Goal: Check status: Check status

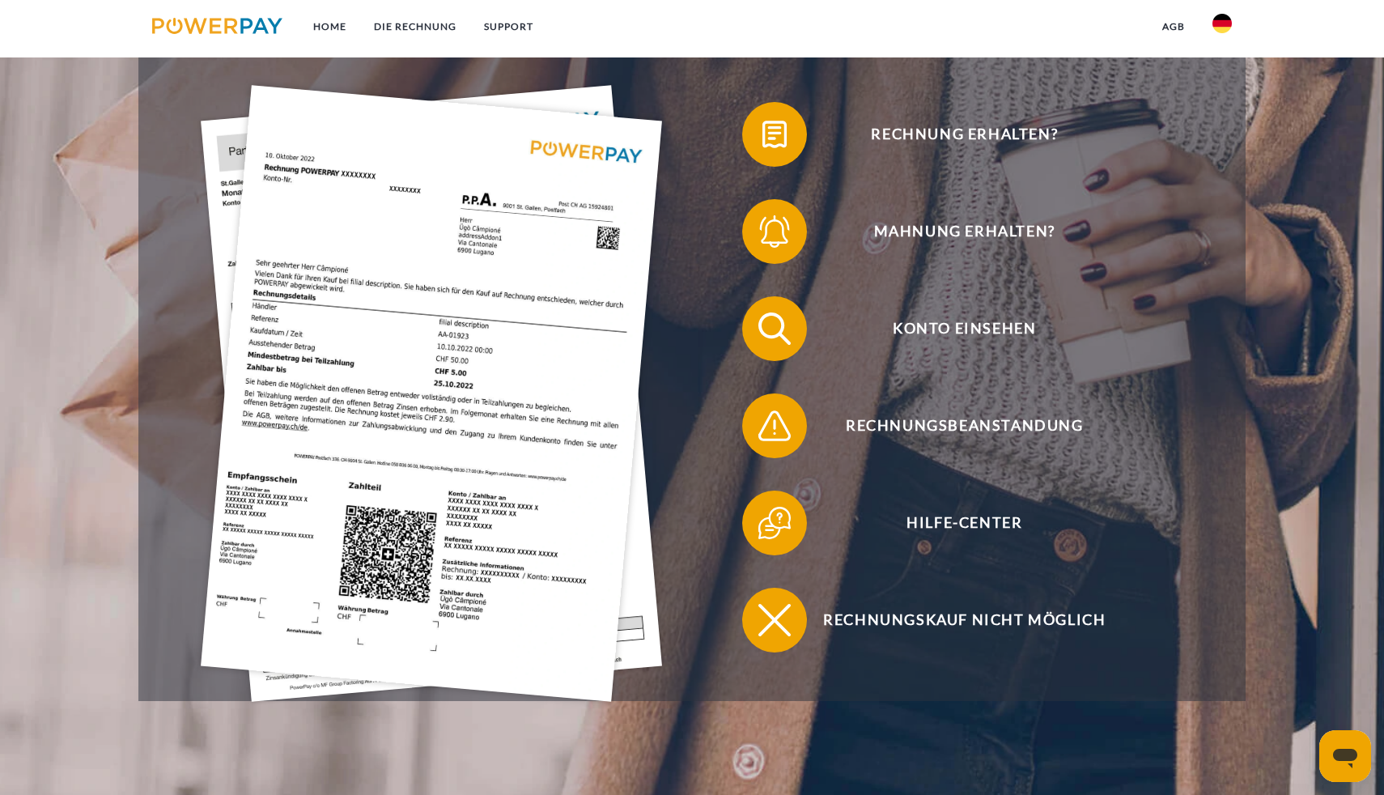
scroll to position [385, 0]
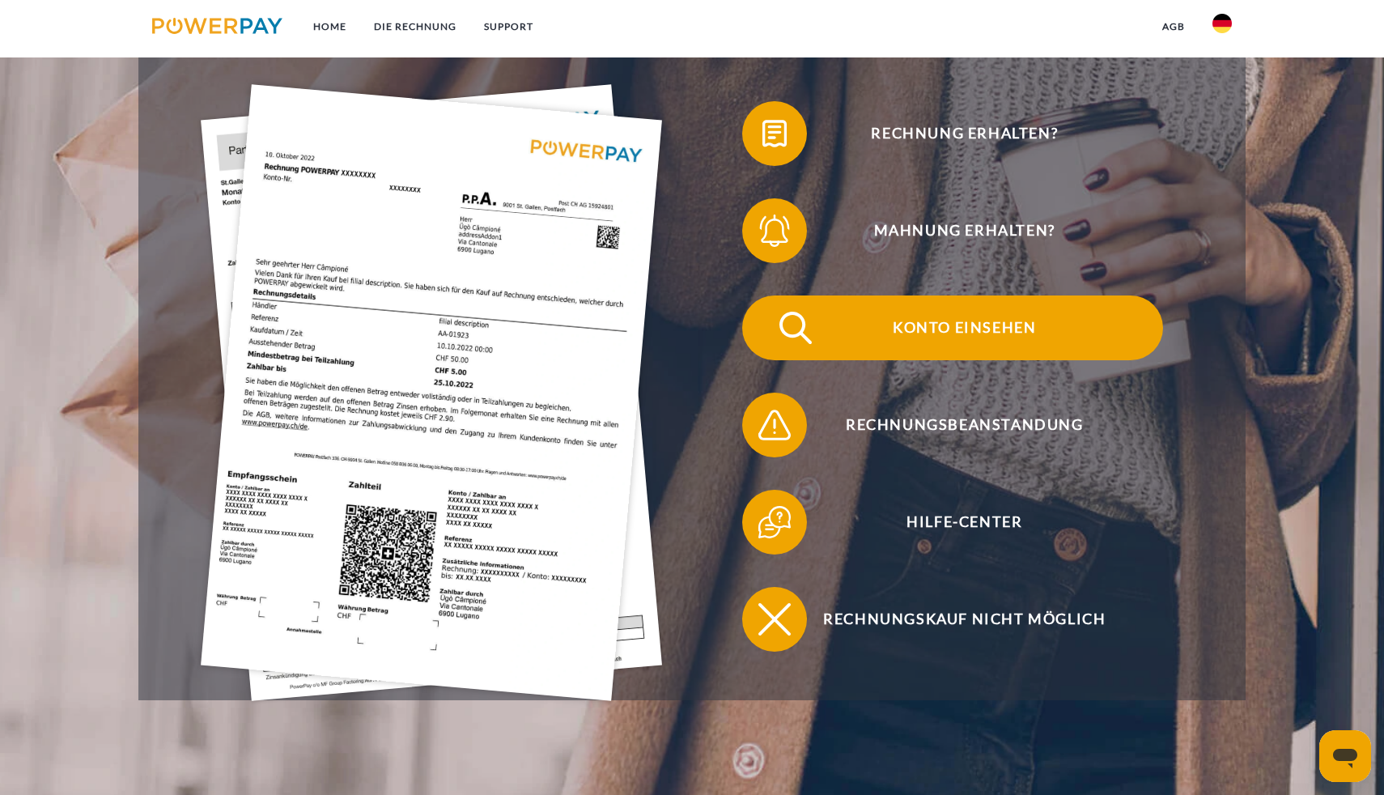
click at [929, 325] on span "Konto einsehen" at bounding box center [965, 327] width 397 height 65
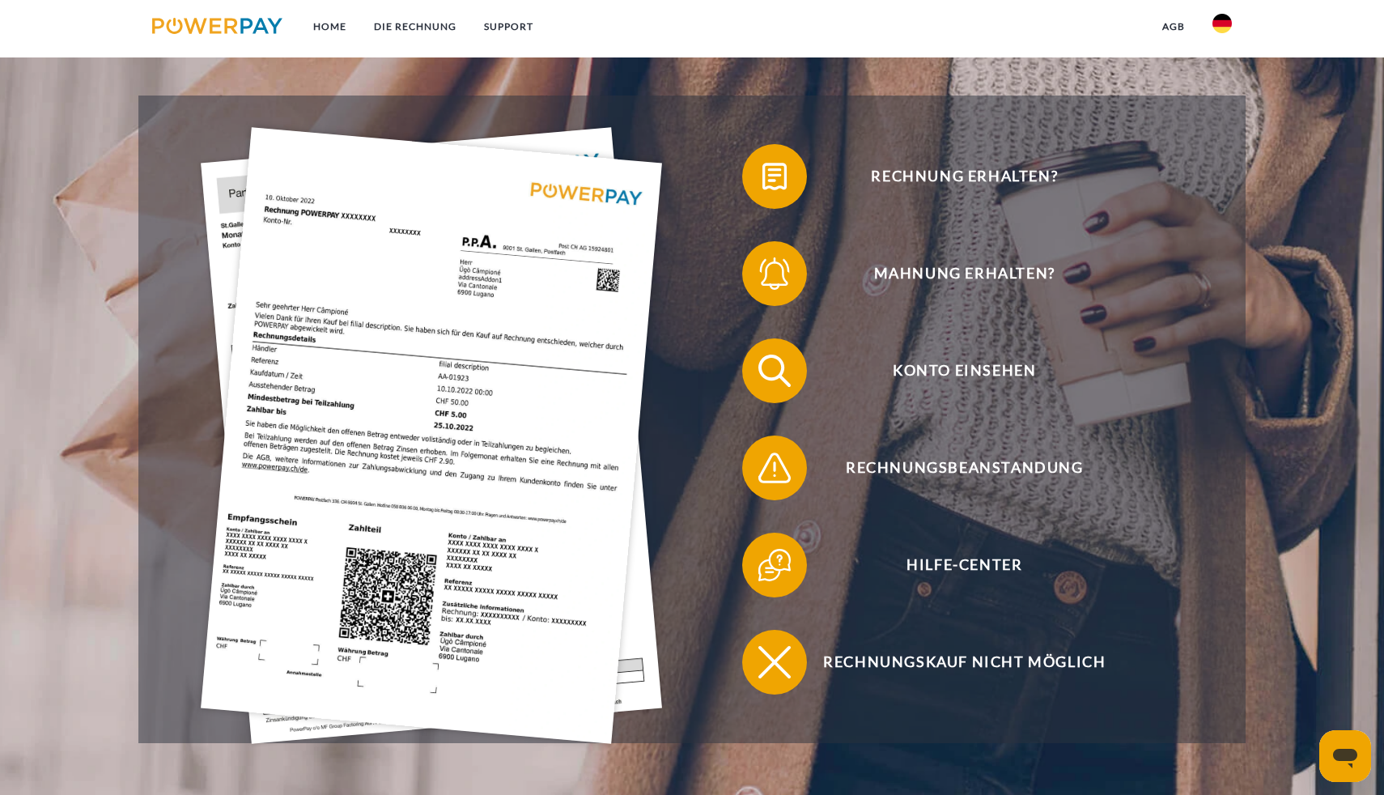
scroll to position [369, 0]
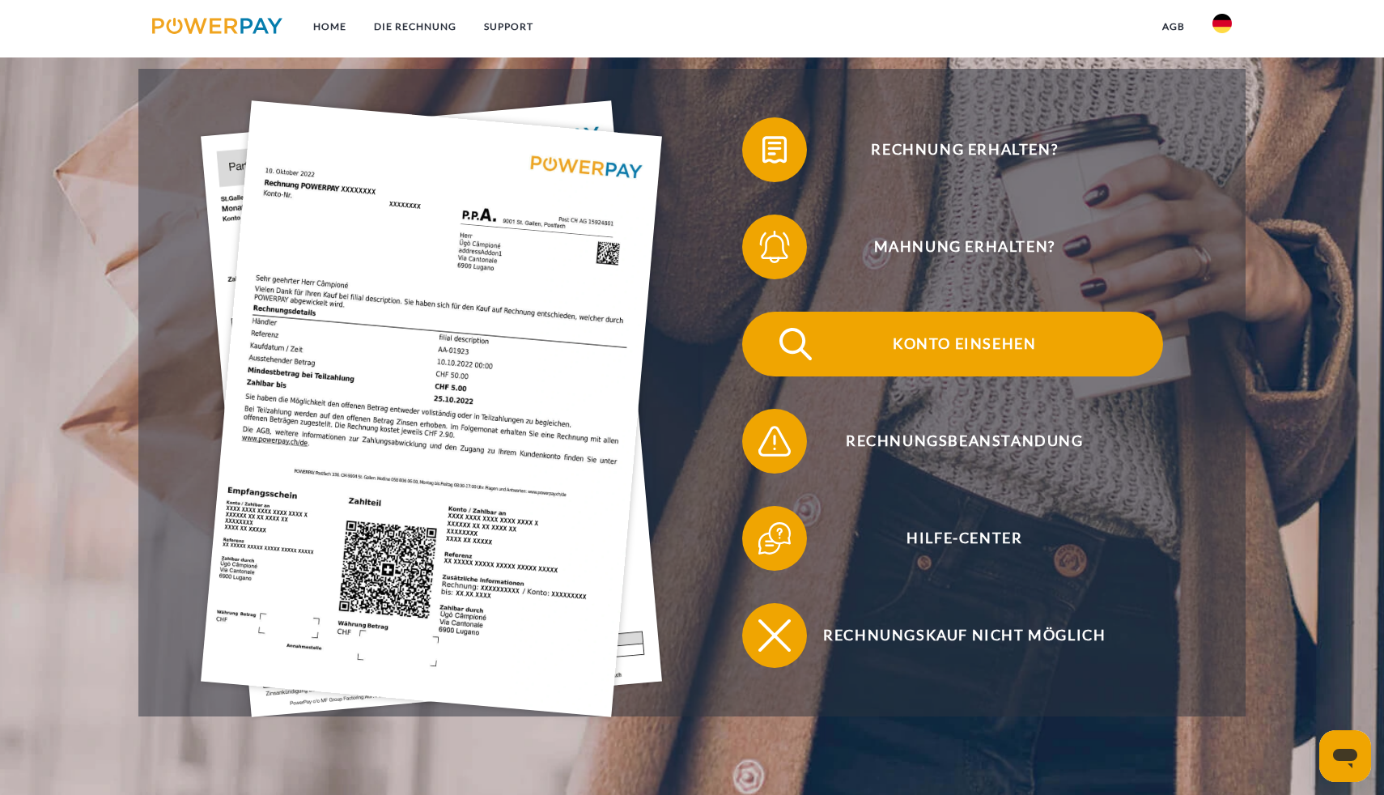
click at [996, 336] on span "Konto einsehen" at bounding box center [965, 344] width 397 height 65
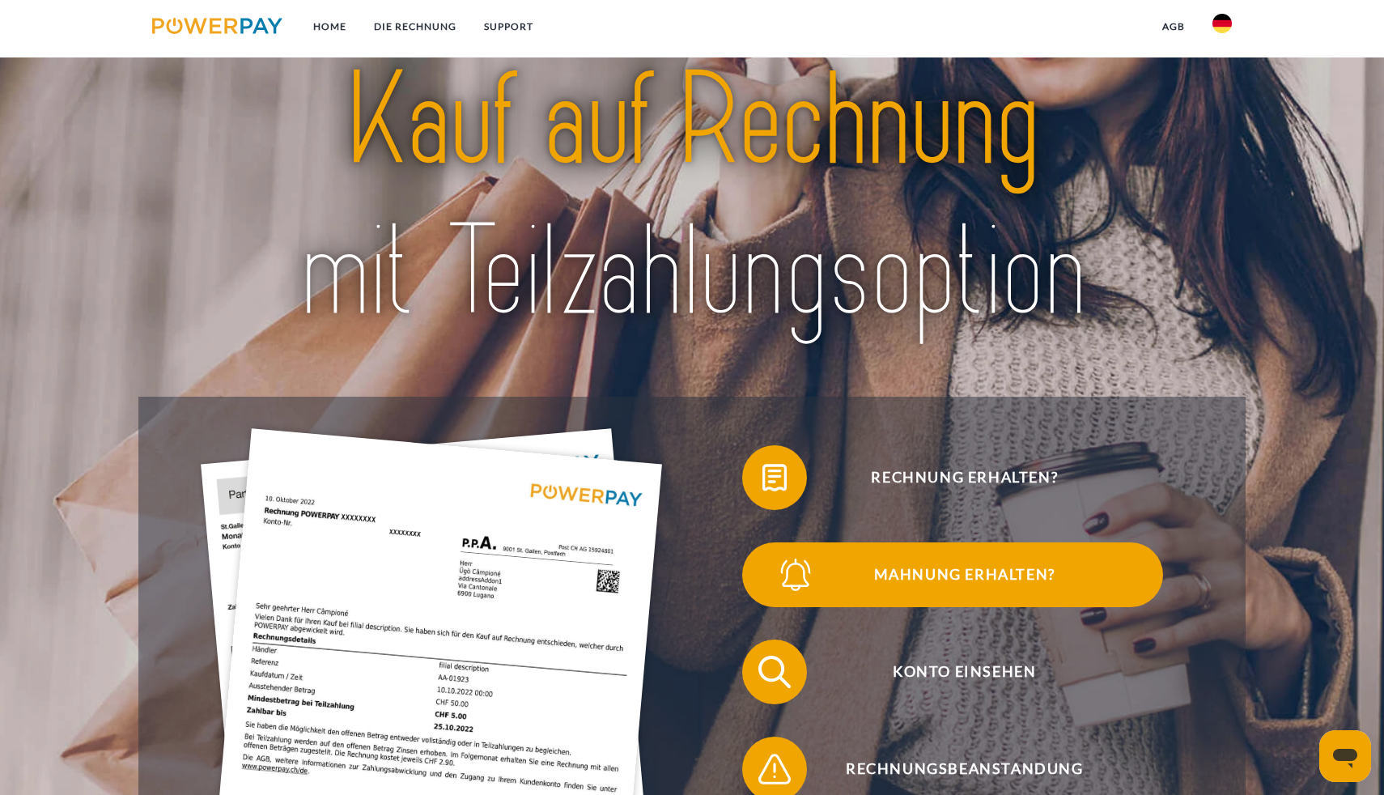
scroll to position [135, 0]
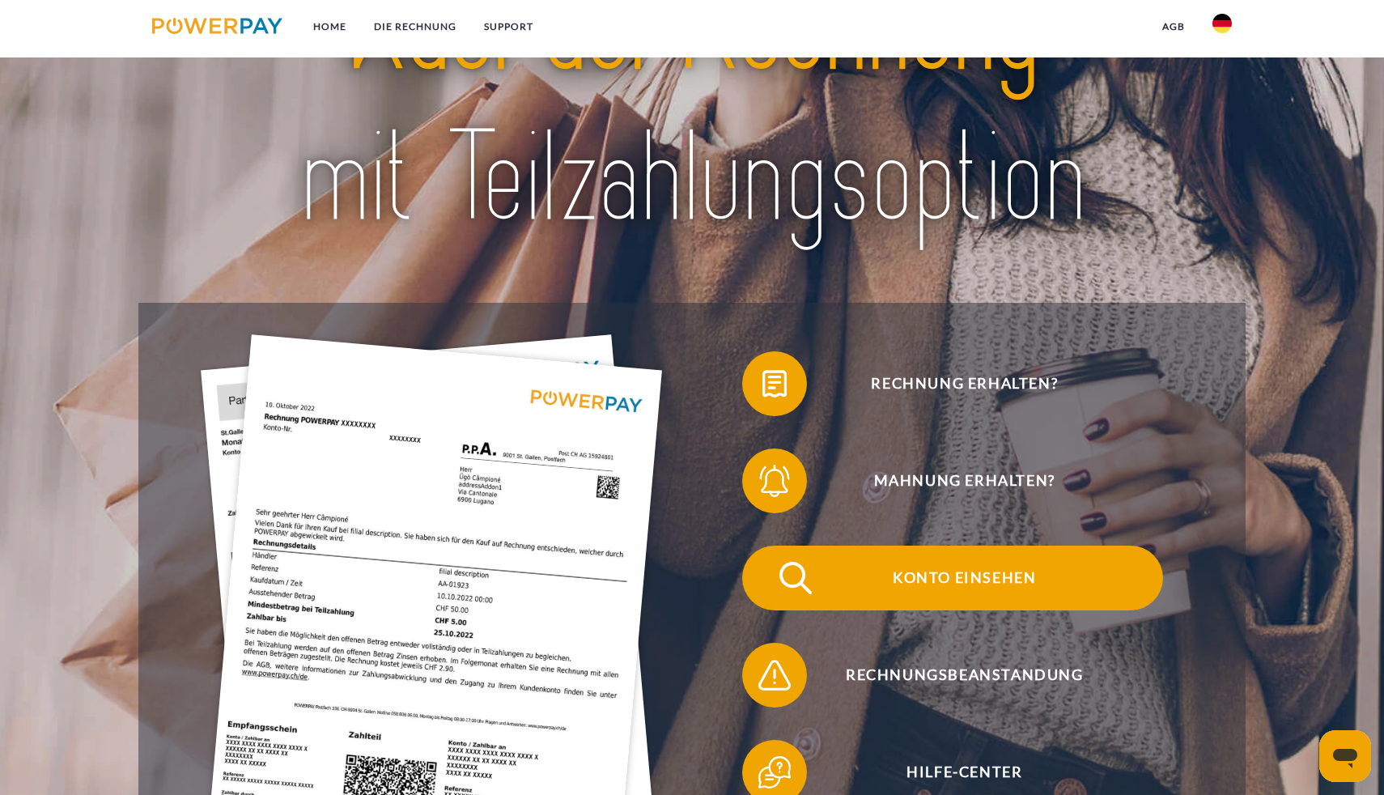
click at [970, 569] on span "Konto einsehen" at bounding box center [965, 578] width 397 height 65
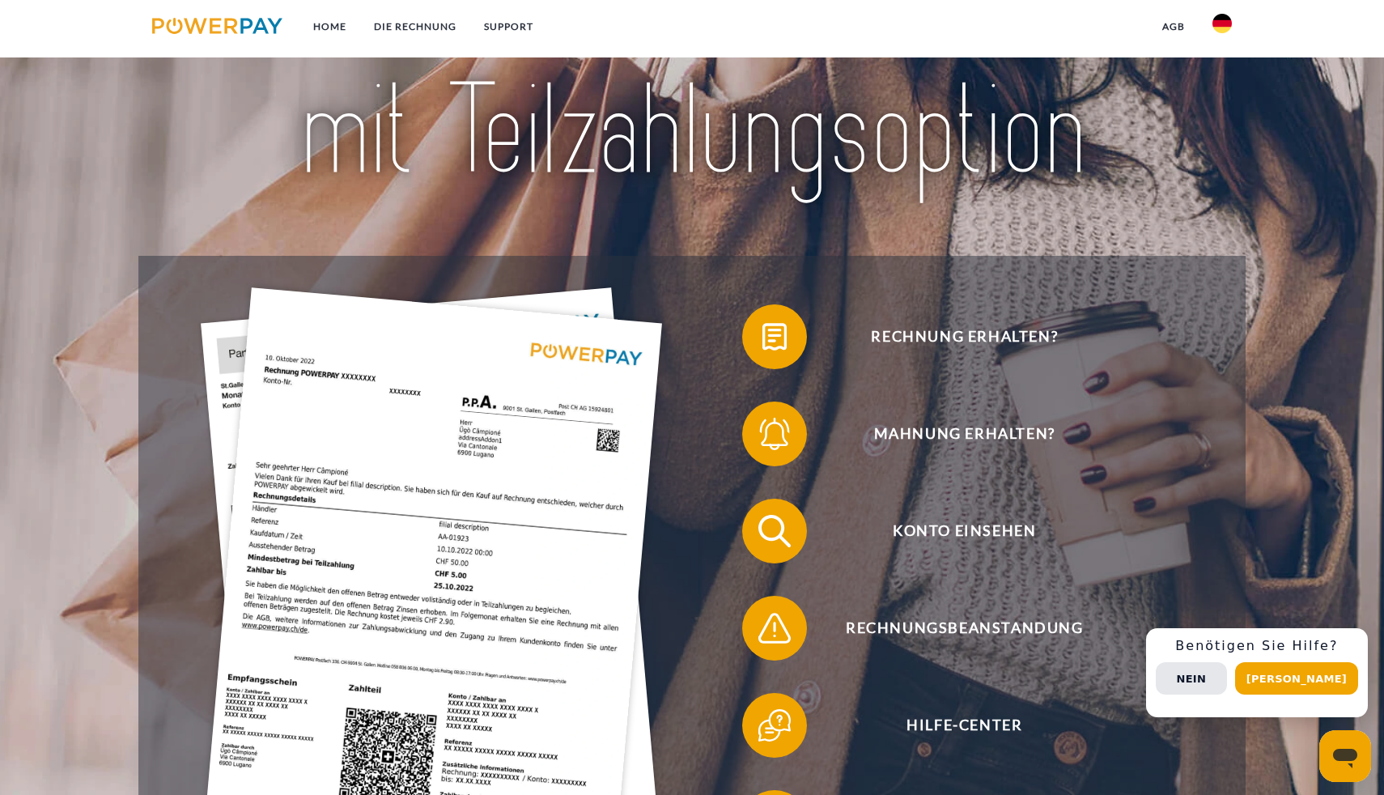
scroll to position [307, 0]
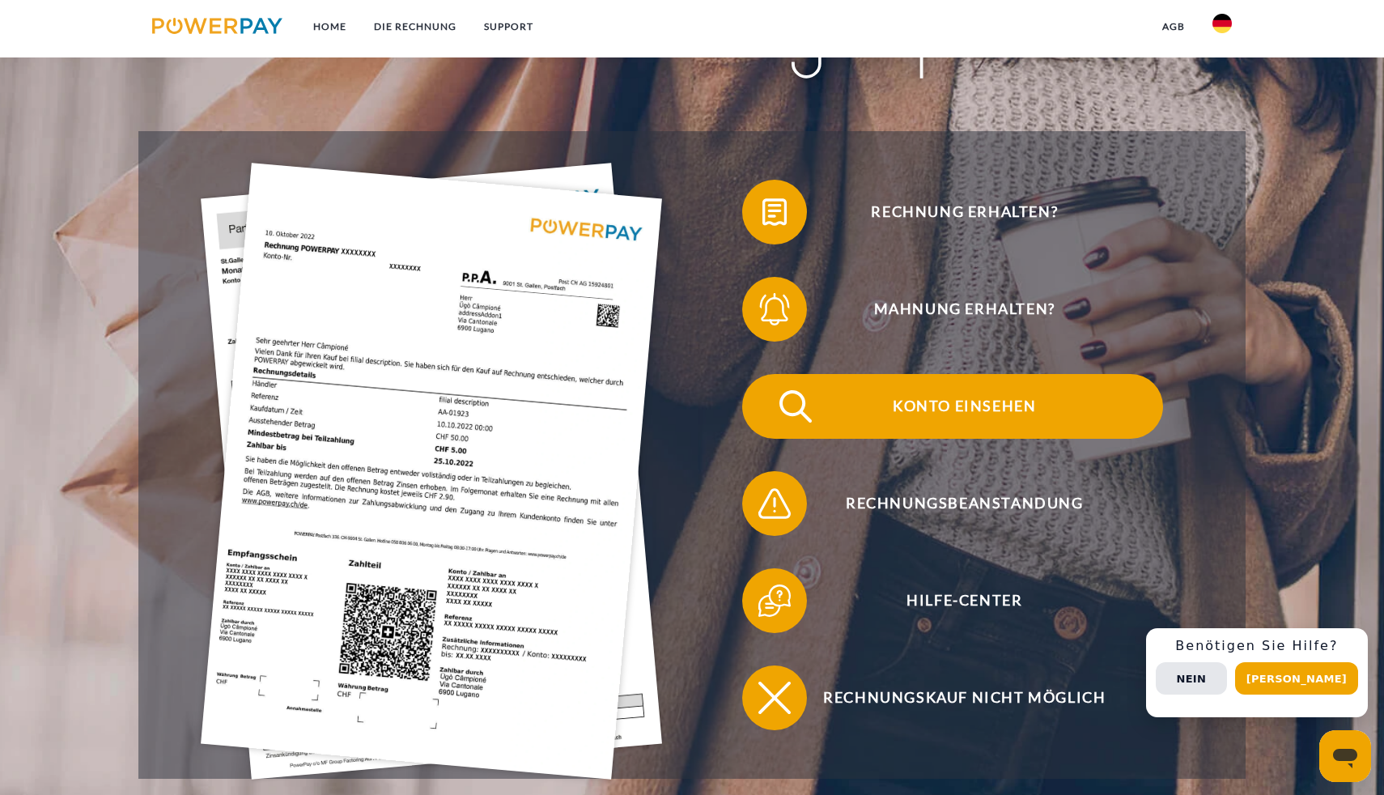
click at [963, 400] on span "Konto einsehen" at bounding box center [965, 406] width 397 height 65
